Goal: Communication & Community: Connect with others

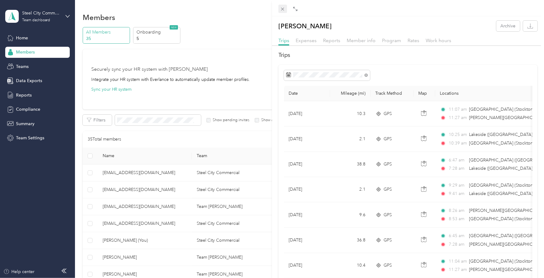
click at [283, 10] on icon at bounding box center [282, 8] width 5 height 5
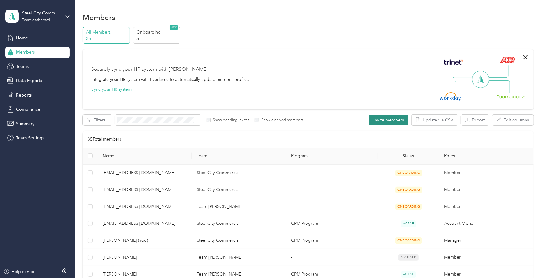
click at [384, 121] on button "Invite members" at bounding box center [388, 120] width 39 height 11
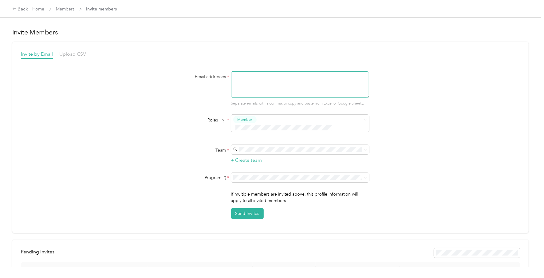
click at [286, 81] on textarea at bounding box center [300, 84] width 138 height 26
type textarea "[EMAIL_ADDRESS][DOMAIN_NAME]"
click at [402, 125] on div "Email addresses * [EMAIL_ADDRESS][DOMAIN_NAME] Separate emails with a comma, or…" at bounding box center [270, 145] width 499 height 148
click at [260, 190] on div "Team [PERSON_NAME] No managers" at bounding box center [299, 193] width 129 height 14
click at [403, 142] on div "Email addresses * [EMAIL_ADDRESS][DOMAIN_NAME] Separate emails with a comma, or…" at bounding box center [270, 145] width 499 height 148
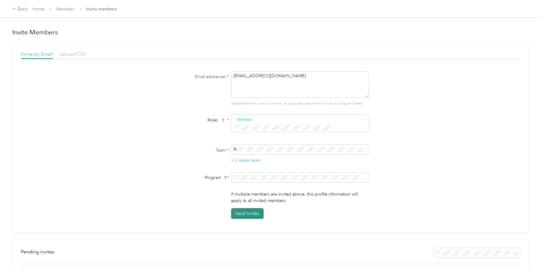
click at [250, 208] on button "Send Invites" at bounding box center [247, 213] width 33 height 11
